Goal: Use online tool/utility: Utilize a website feature to perform a specific function

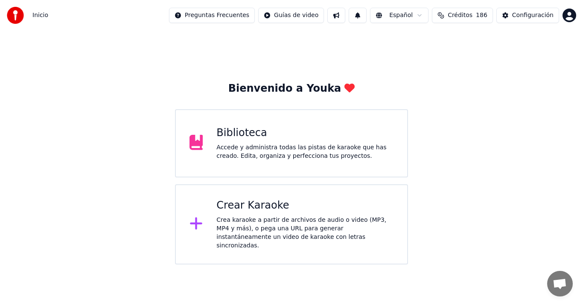
click at [317, 230] on div "Crea karaoke a partir de archivos de audio o video (MP3, MP4 y más), o pega una…" at bounding box center [304, 233] width 177 height 34
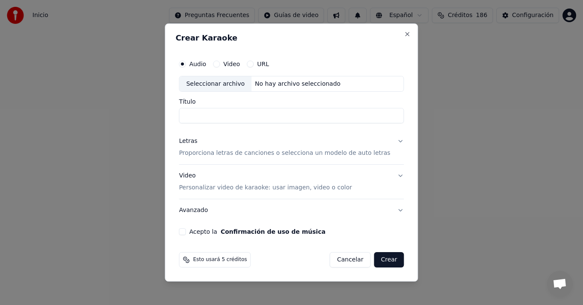
click at [220, 84] on div "Seleccionar archivo" at bounding box center [215, 83] width 72 height 15
type input "**********"
click at [201, 153] on p "Proporciona letras de canciones o selecciona un modelo de auto letras" at bounding box center [284, 153] width 211 height 9
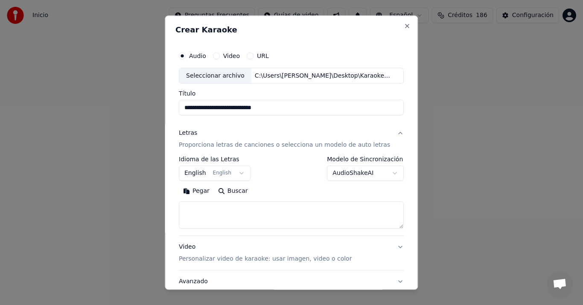
click at [199, 195] on button "Pegar" at bounding box center [196, 192] width 35 height 14
type textarea "**********"
click at [252, 274] on button "Avanzado" at bounding box center [291, 282] width 225 height 22
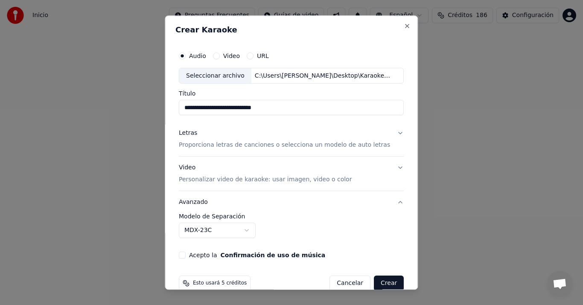
click at [198, 138] on div "Letras Proporciona letras de canciones o selecciona un modelo de auto letras" at bounding box center [284, 139] width 211 height 20
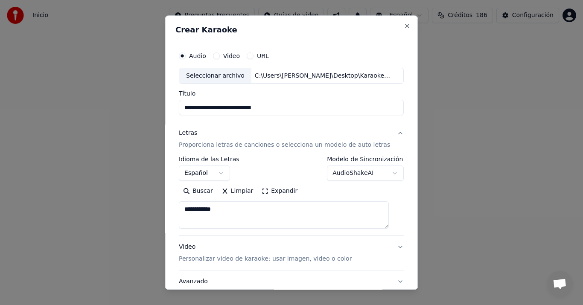
drag, startPoint x: 230, startPoint y: 209, endPoint x: 107, endPoint y: 188, distance: 124.7
click at [107, 188] on body "**********" at bounding box center [291, 132] width 583 height 265
click at [106, 188] on div at bounding box center [291, 152] width 583 height 305
click at [229, 190] on button "Limpiar" at bounding box center [237, 192] width 40 height 14
click at [196, 193] on button "Pegar" at bounding box center [196, 192] width 35 height 14
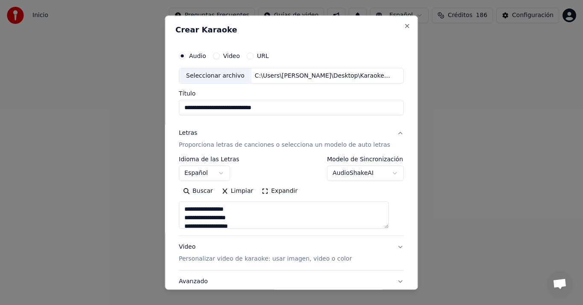
click at [193, 175] on body "**********" at bounding box center [291, 132] width 583 height 265
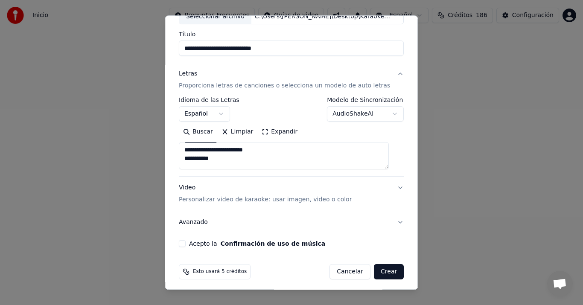
scroll to position [63, 0]
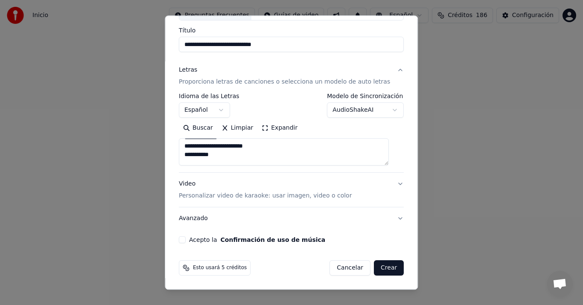
click at [196, 183] on div "Video Personalizar video de karaoke: usar imagen, video o color" at bounding box center [265, 190] width 173 height 20
type textarea "**********"
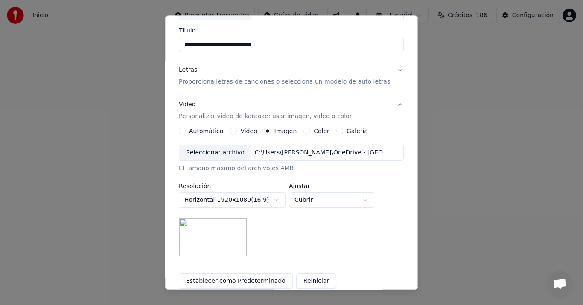
click at [234, 155] on div "Seleccionar archivo" at bounding box center [215, 153] width 72 height 15
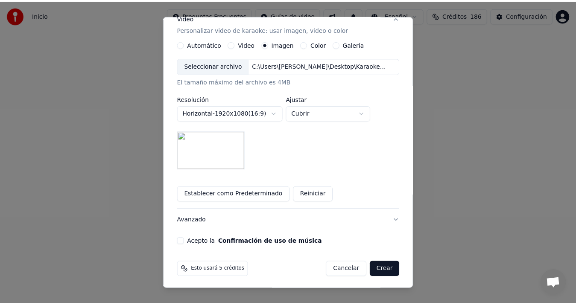
scroll to position [152, 0]
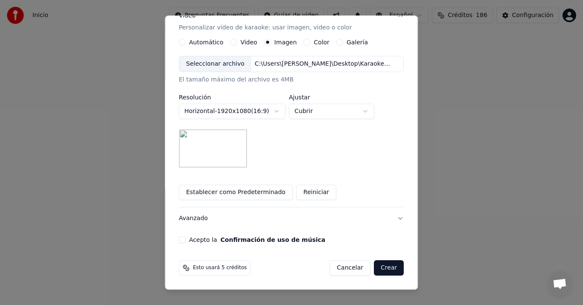
click at [197, 239] on label "Acepto la Confirmación de uso de música" at bounding box center [257, 240] width 136 height 6
click at [186, 239] on button "Acepto la Confirmación de uso de música" at bounding box center [182, 240] width 7 height 7
click at [384, 269] on button "Crear" at bounding box center [389, 268] width 30 height 15
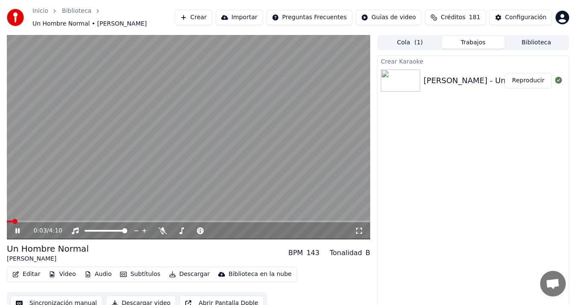
click at [462, 120] on div "Crear Karaoke [PERSON_NAME] - Un Hombre Normal Reproducir" at bounding box center [473, 184] width 192 height 259
click at [79, 299] on button "Sincronización manual" at bounding box center [56, 303] width 92 height 15
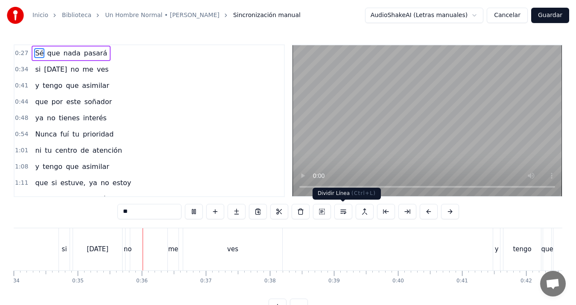
scroll to position [0, 2226]
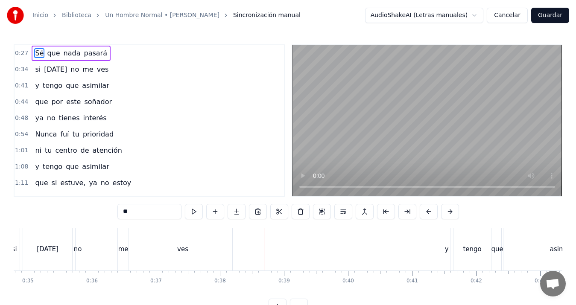
click at [78, 245] on div "no" at bounding box center [78, 250] width 8 height 10
type input "**"
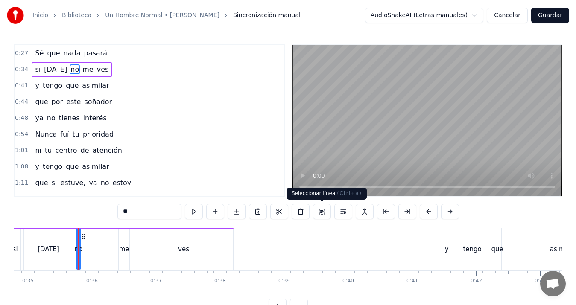
click at [320, 213] on button at bounding box center [322, 211] width 18 height 15
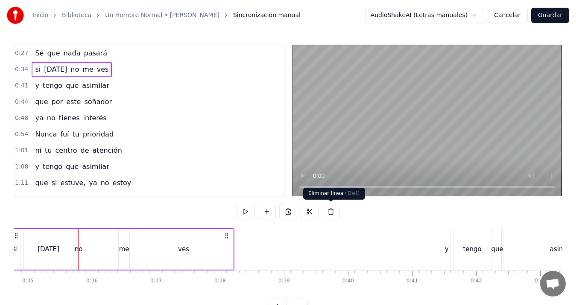
scroll to position [0, 2178]
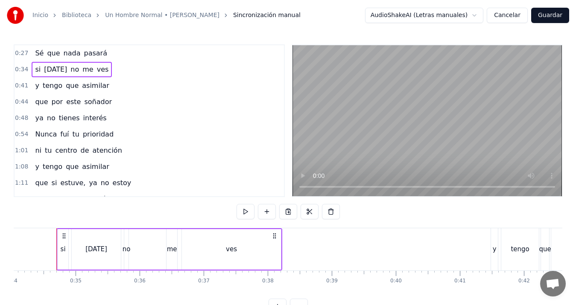
click at [92, 250] on div "[DATE]" at bounding box center [96, 250] width 22 height 10
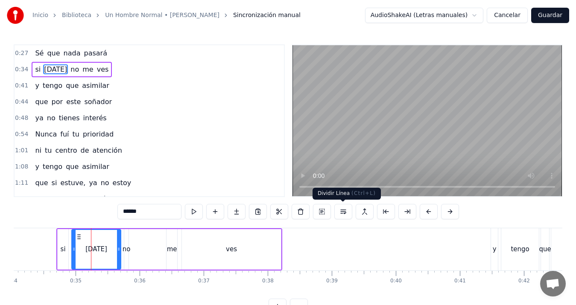
click at [342, 212] on button at bounding box center [343, 211] width 18 height 15
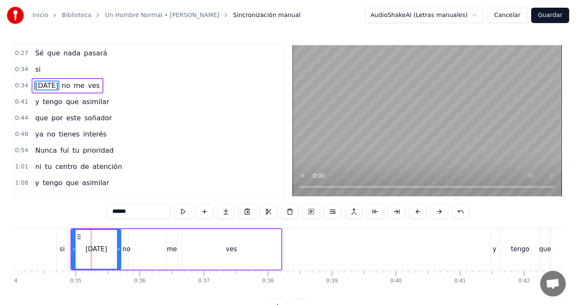
click at [61, 248] on div "si" at bounding box center [62, 250] width 5 height 10
type input "**"
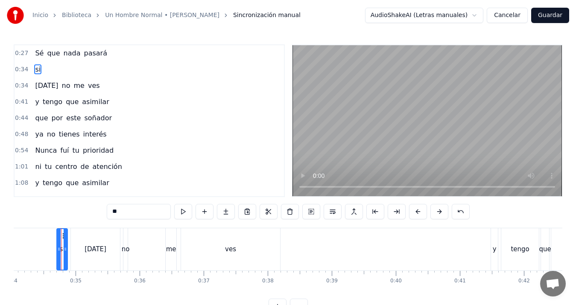
click at [156, 245] on div "[DATE] no me ves" at bounding box center [176, 249] width 212 height 42
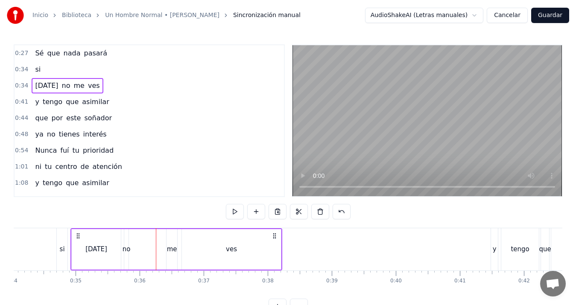
click at [126, 247] on div "no" at bounding box center [126, 250] width 8 height 10
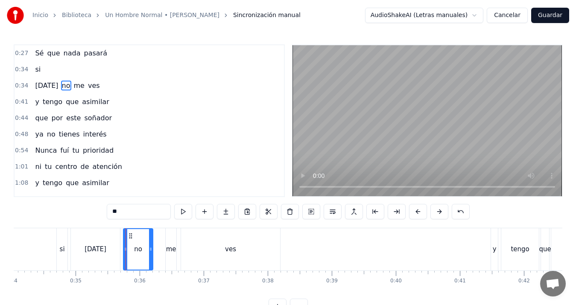
drag, startPoint x: 126, startPoint y: 250, endPoint x: 151, endPoint y: 250, distance: 25.2
click at [151, 250] on icon at bounding box center [150, 249] width 3 height 7
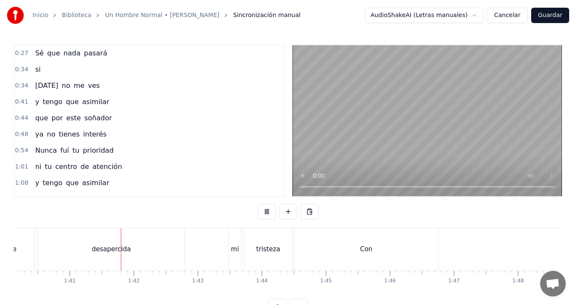
scroll to position [0, 6445]
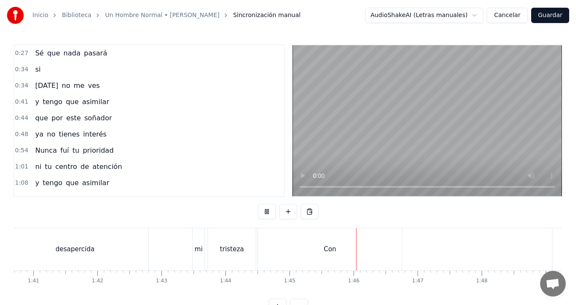
click at [265, 155] on div "0:54 Nunca fuí tu prioridad" at bounding box center [149, 151] width 269 height 16
click at [231, 251] on div "tristeza" at bounding box center [232, 250] width 24 height 10
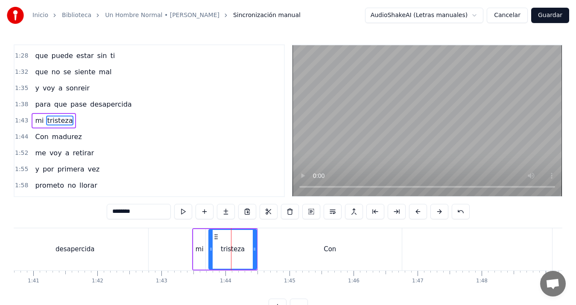
click at [283, 250] on div "Con" at bounding box center [330, 249] width 144 height 42
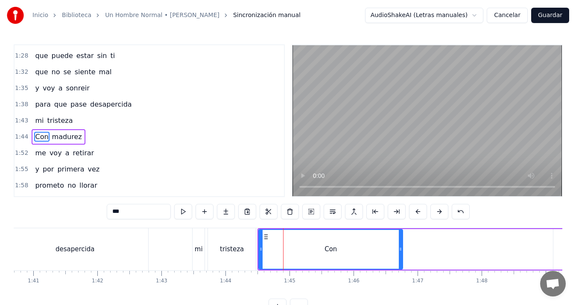
scroll to position [224, 0]
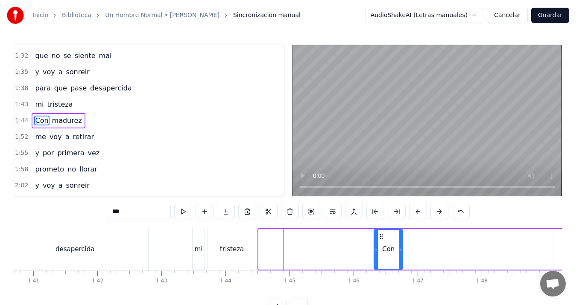
drag, startPoint x: 260, startPoint y: 252, endPoint x: 375, endPoint y: 245, distance: 115.4
click at [375, 245] on div at bounding box center [375, 249] width 3 height 39
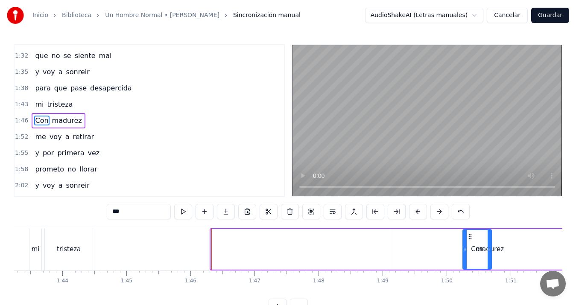
scroll to position [0, 6609]
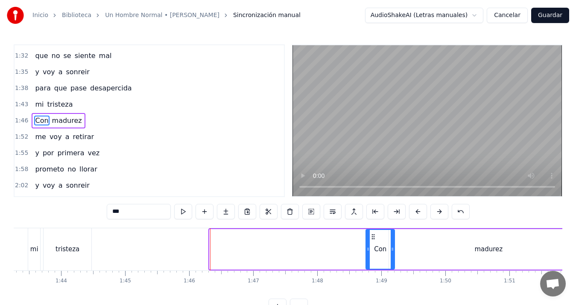
drag, startPoint x: 381, startPoint y: 238, endPoint x: 373, endPoint y: 236, distance: 8.3
click at [373, 236] on icon at bounding box center [373, 236] width 7 height 7
click at [78, 250] on div "tristeza" at bounding box center [68, 249] width 48 height 42
type input "********"
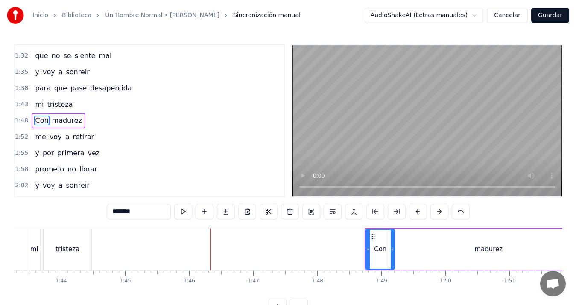
scroll to position [208, 0]
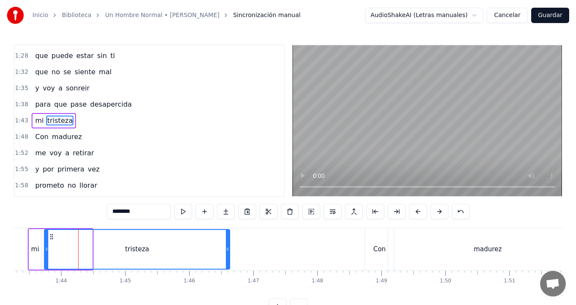
drag, startPoint x: 91, startPoint y: 250, endPoint x: 229, endPoint y: 247, distance: 137.4
click at [229, 247] on icon at bounding box center [227, 249] width 3 height 7
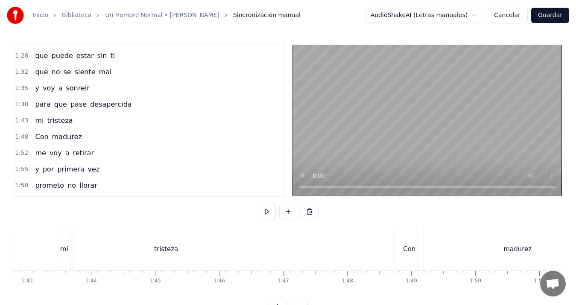
scroll to position [0, 6577]
click at [419, 243] on div "Con" at bounding box center [411, 249] width 29 height 42
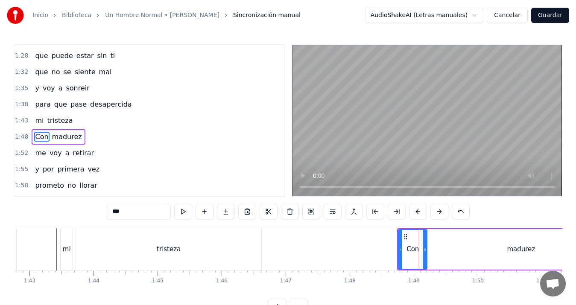
scroll to position [224, 0]
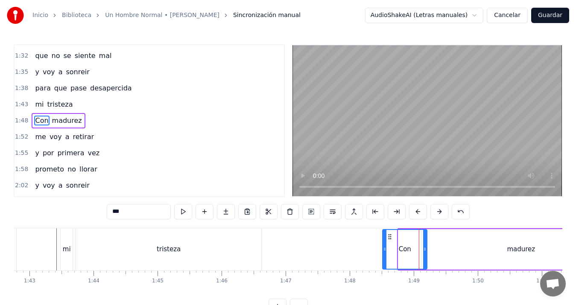
drag, startPoint x: 402, startPoint y: 250, endPoint x: 386, endPoint y: 250, distance: 15.8
click at [386, 250] on icon at bounding box center [384, 249] width 3 height 7
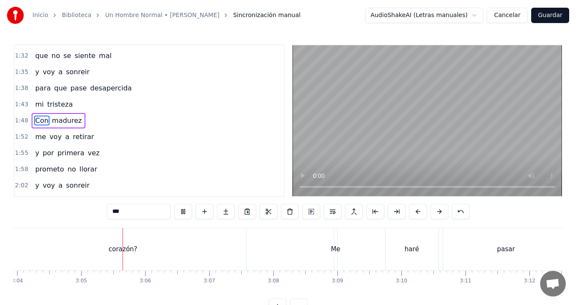
scroll to position [0, 11810]
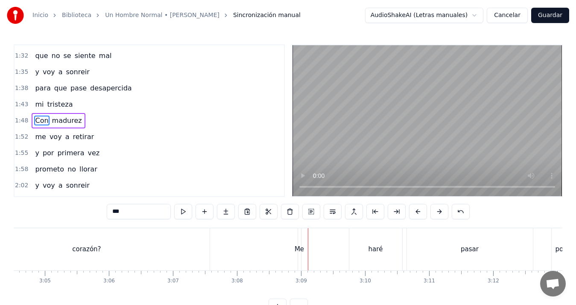
click at [358, 249] on div "haré" at bounding box center [375, 249] width 53 height 42
type input "****"
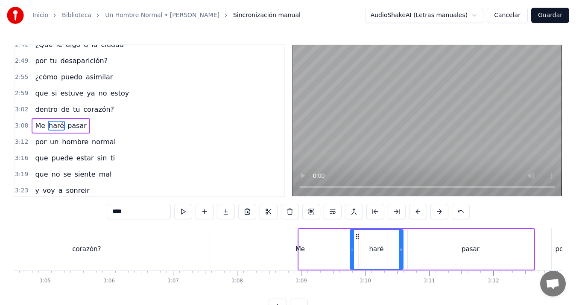
scroll to position [419, 0]
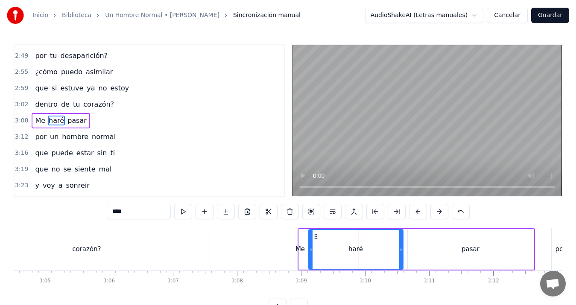
drag, startPoint x: 351, startPoint y: 249, endPoint x: 310, endPoint y: 251, distance: 41.4
click at [310, 251] on icon at bounding box center [310, 249] width 3 height 7
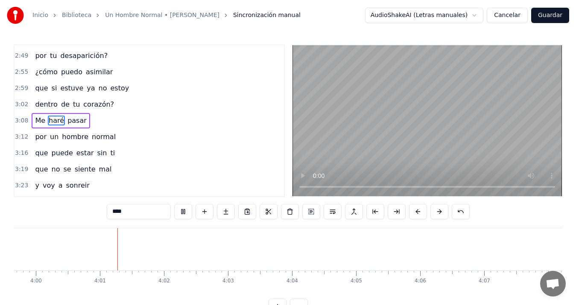
scroll to position [0, 15365]
click at [552, 13] on button "Guardar" at bounding box center [550, 15] width 38 height 15
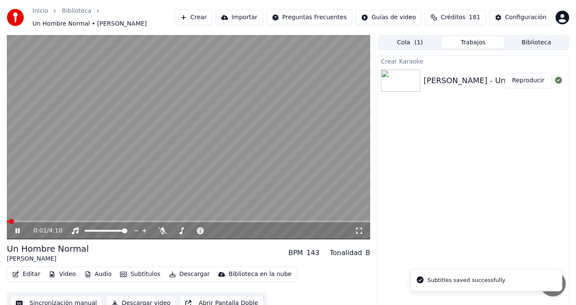
click at [145, 300] on button "Descargar video" at bounding box center [141, 303] width 70 height 15
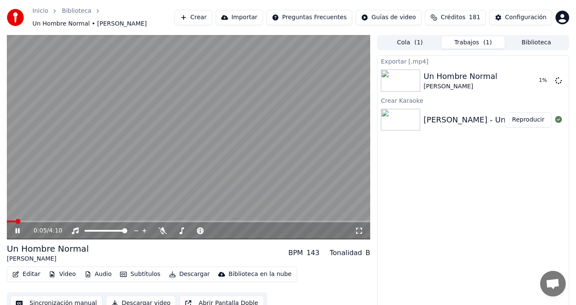
click at [203, 134] on video at bounding box center [188, 137] width 363 height 204
